Goal: Information Seeking & Learning: Learn about a topic

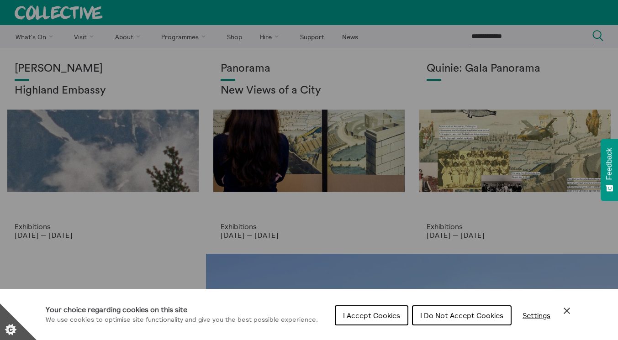
click at [49, 103] on div "Cookie preferences" at bounding box center [309, 170] width 618 height 340
click at [68, 138] on div "Cookie preferences" at bounding box center [309, 170] width 618 height 340
click at [390, 314] on span "I Accept Cookies" at bounding box center [371, 315] width 57 height 9
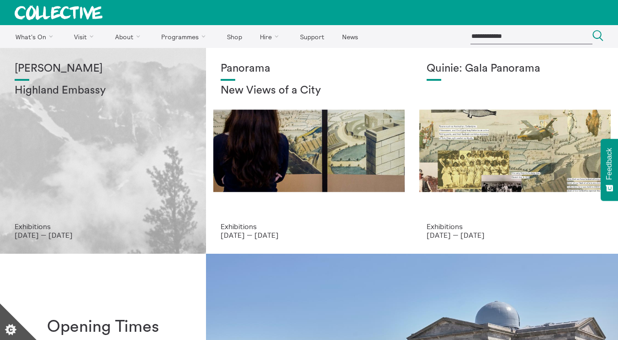
click at [136, 137] on div "[PERSON_NAME] Highland Embassy" at bounding box center [103, 143] width 177 height 160
